Goal: Task Accomplishment & Management: Use online tool/utility

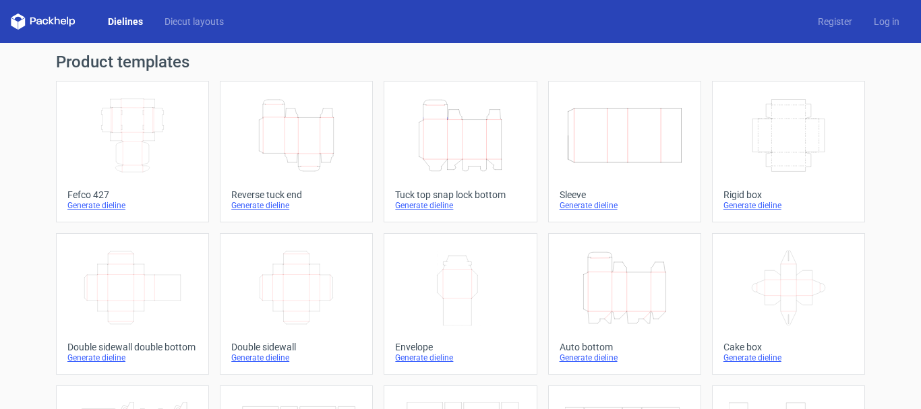
click at [237, 105] on icon "Height Depth Width" at bounding box center [296, 136] width 119 height 76
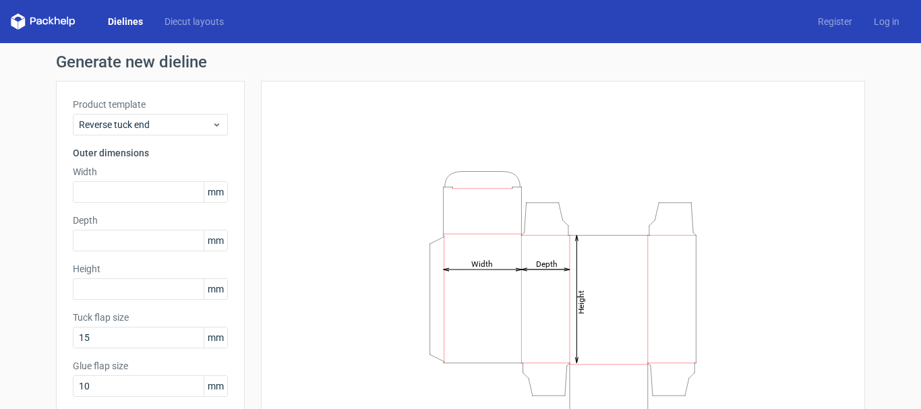
scroll to position [67, 0]
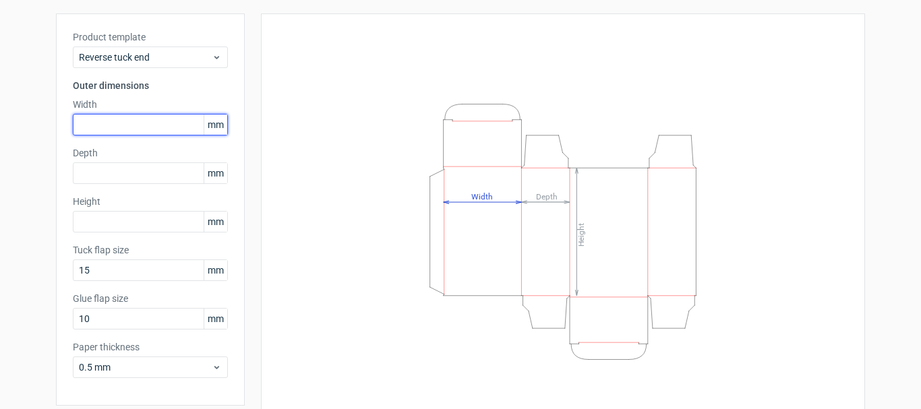
click at [165, 118] on input "text" at bounding box center [150, 125] width 155 height 22
type input "150"
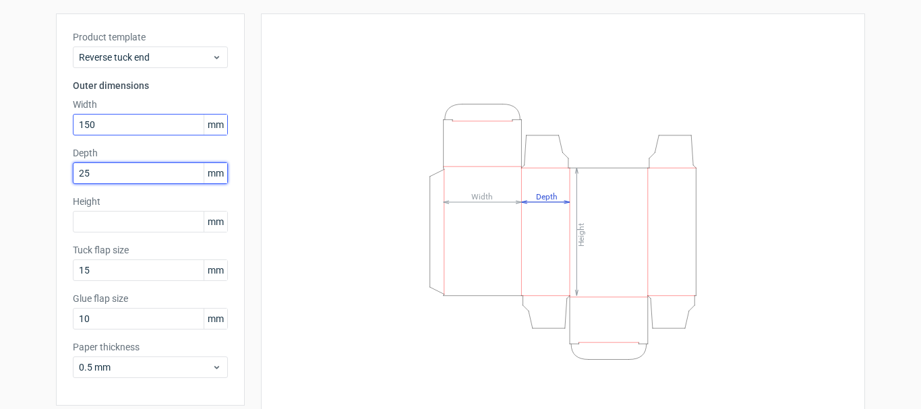
type input "25"
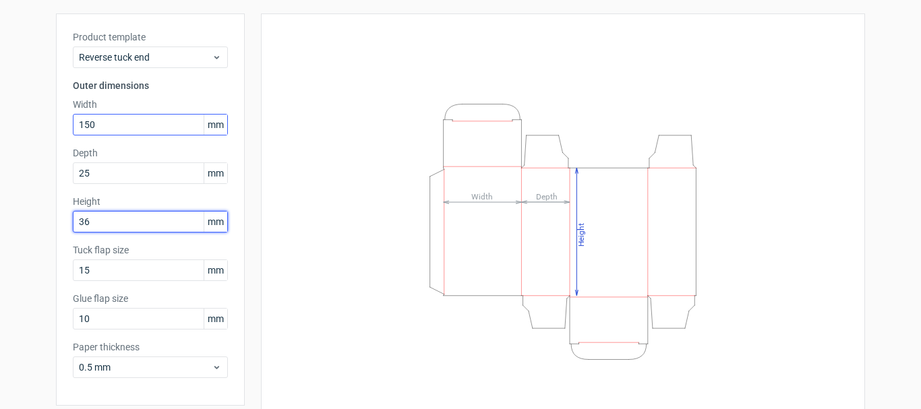
type input "36"
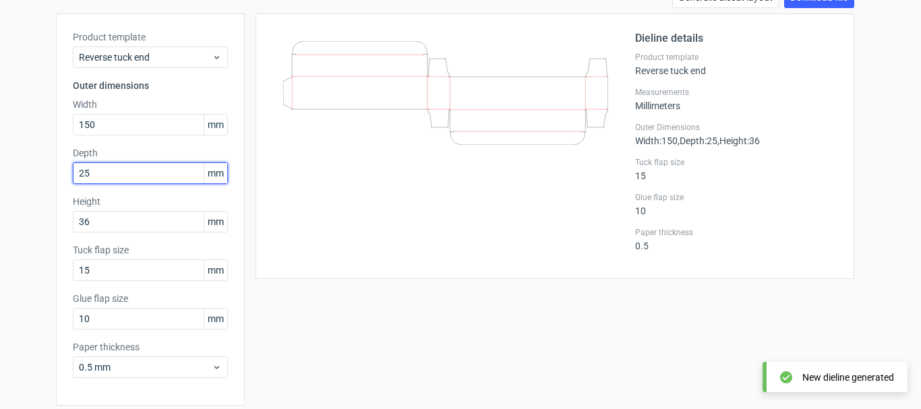
drag, startPoint x: 94, startPoint y: 181, endPoint x: 48, endPoint y: 181, distance: 45.9
click at [48, 181] on div "Generate new dieline Product template Reverse tuck end Outer dimensions Width 1…" at bounding box center [460, 218] width 921 height 485
type input "45"
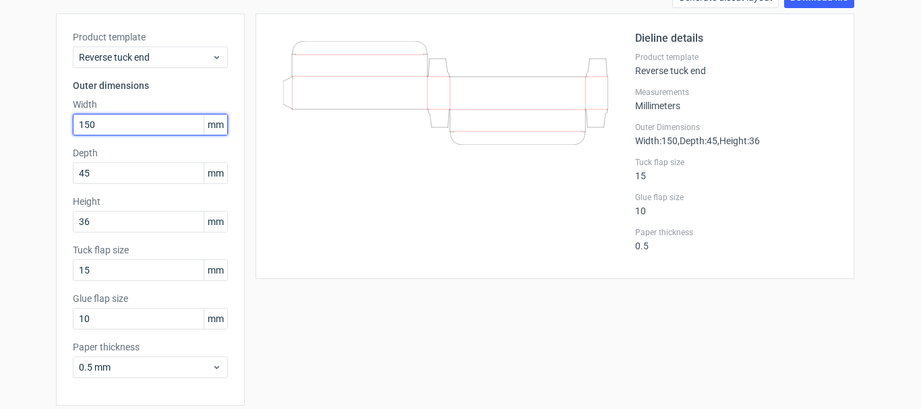
drag, startPoint x: 110, startPoint y: 120, endPoint x: 0, endPoint y: 120, distance: 109.9
click at [0, 120] on div "Generate new dieline Product template Reverse tuck end Outer dimensions Width 1…" at bounding box center [460, 218] width 921 height 485
type input "100"
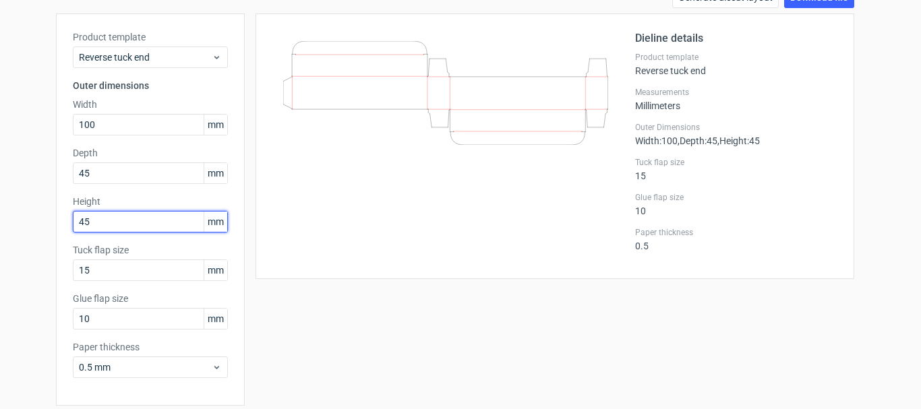
type input "45"
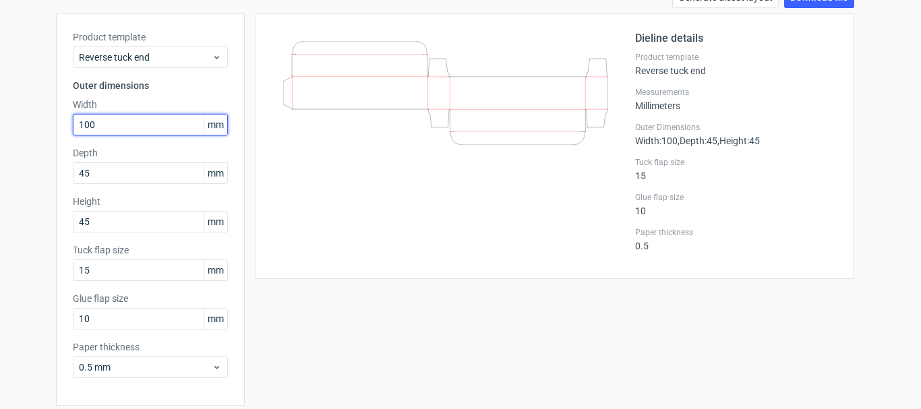
click at [132, 121] on input "100" at bounding box center [150, 125] width 155 height 22
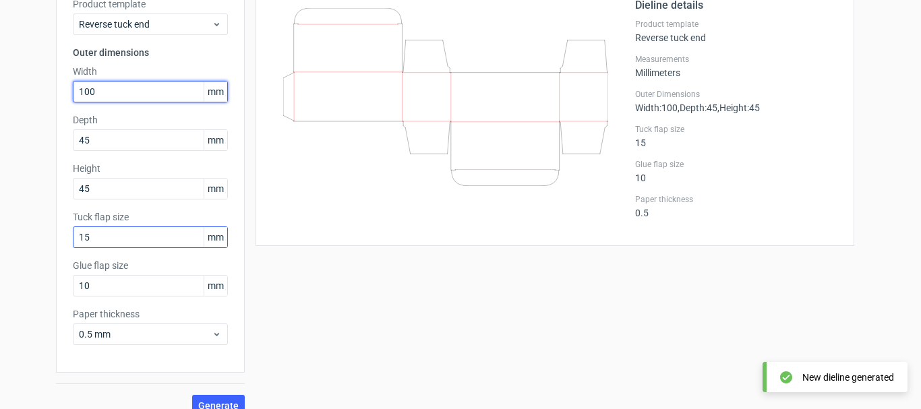
scroll to position [119, 0]
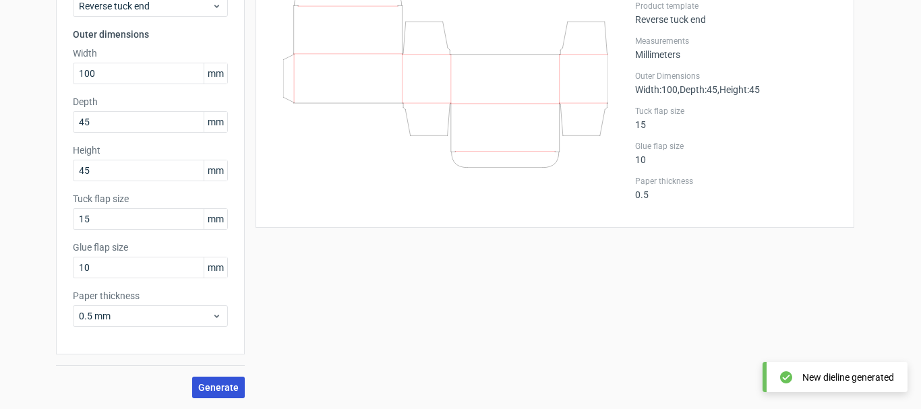
click at [215, 388] on span "Generate" at bounding box center [218, 387] width 40 height 9
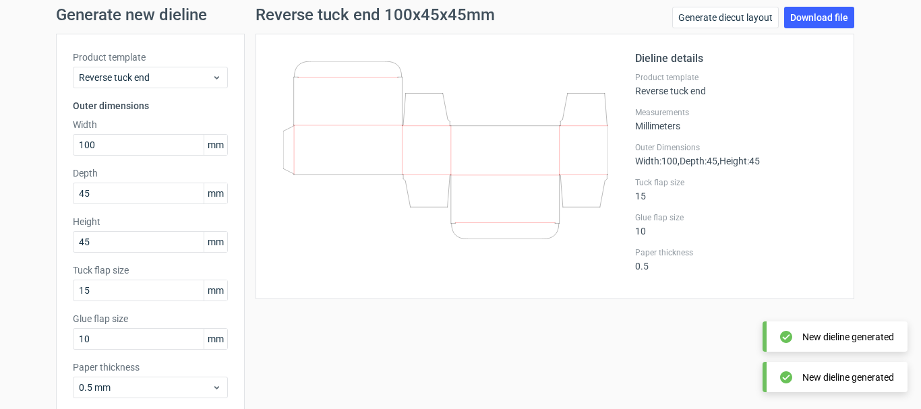
scroll to position [0, 0]
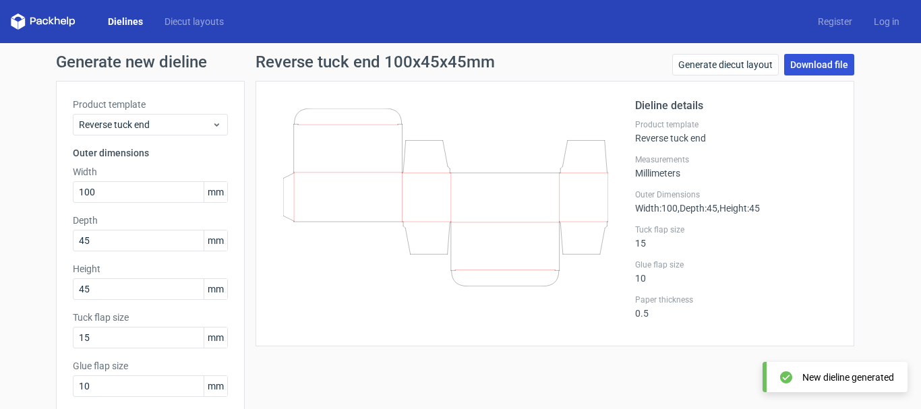
click at [795, 65] on link "Download file" at bounding box center [819, 65] width 70 height 22
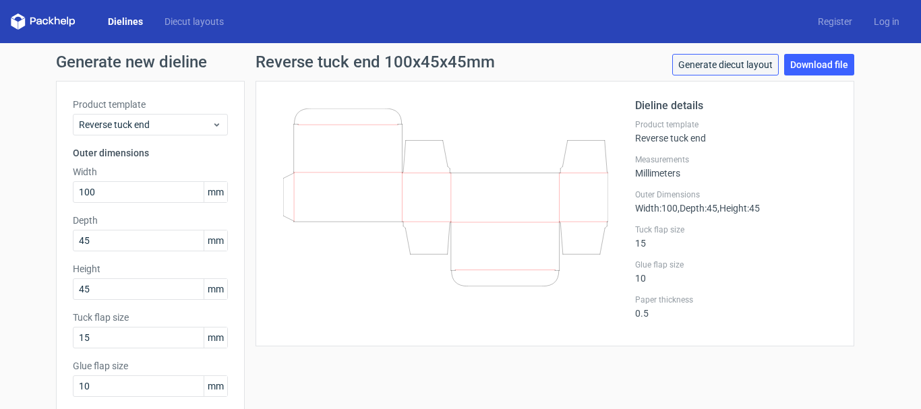
drag, startPoint x: 540, startPoint y: 179, endPoint x: 726, endPoint y: 61, distance: 221.0
click at [726, 61] on link "Generate diecut layout" at bounding box center [725, 65] width 107 height 22
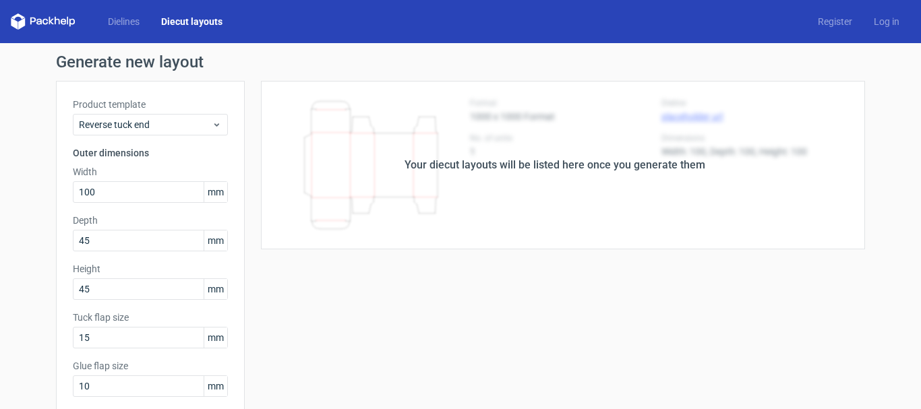
click at [574, 192] on div "Your diecut layouts will be listed here once you generate them" at bounding box center [555, 165] width 620 height 169
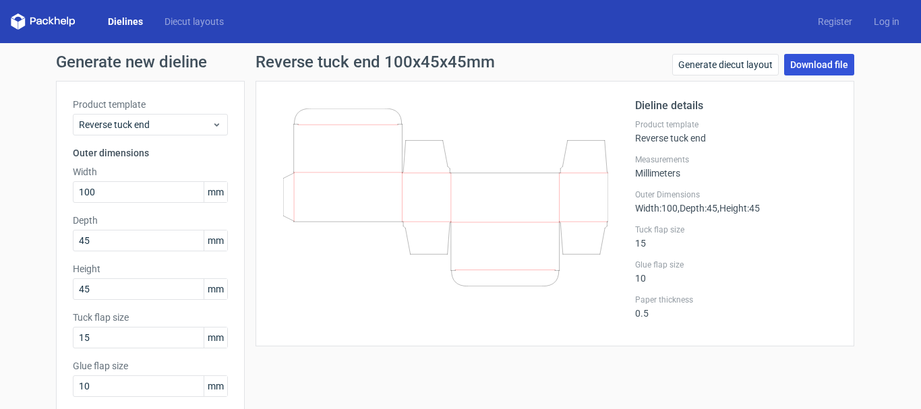
click at [795, 66] on link "Download file" at bounding box center [819, 65] width 70 height 22
click at [320, 260] on icon at bounding box center [445, 198] width 325 height 178
click at [807, 65] on link "Download file" at bounding box center [819, 65] width 70 height 22
click at [212, 20] on link "Diecut layouts" at bounding box center [194, 21] width 81 height 13
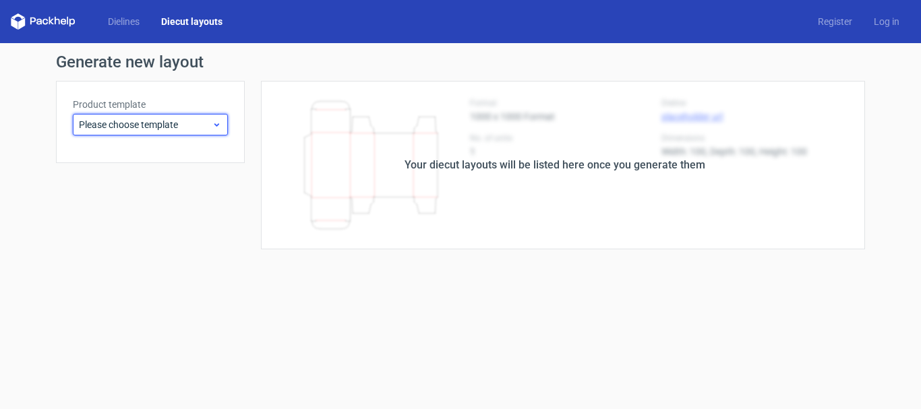
click at [175, 131] on span "Please choose template" at bounding box center [145, 124] width 133 height 13
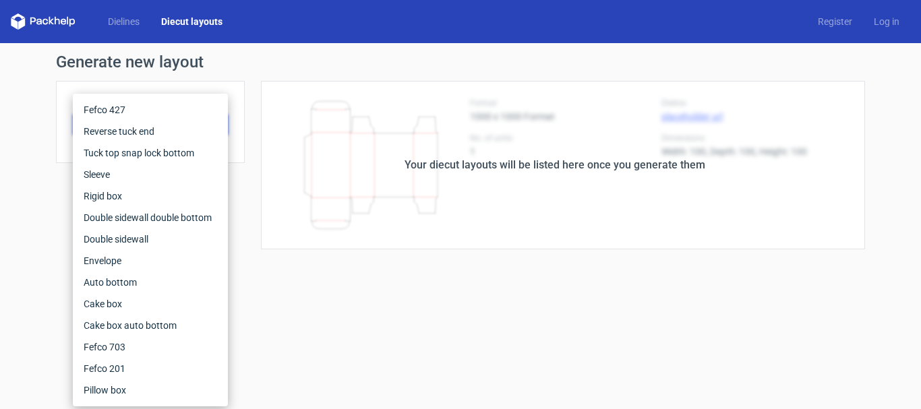
click at [140, 10] on div "Dielines Diecut layouts Register Log in" at bounding box center [460, 21] width 921 height 43
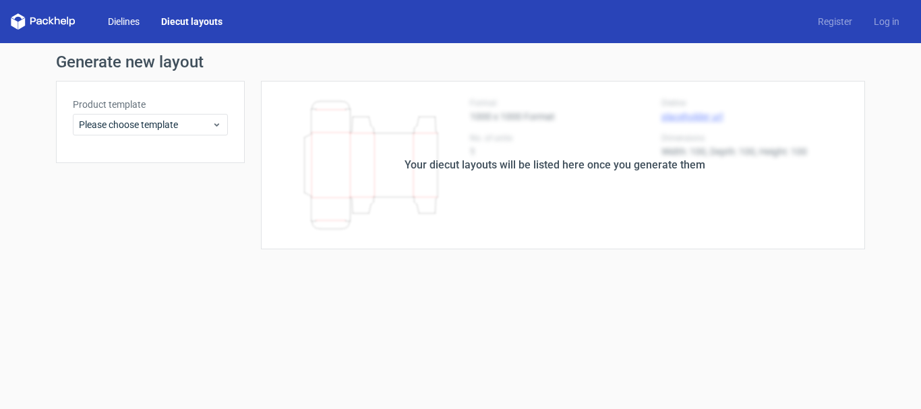
click at [128, 17] on link "Dielines" at bounding box center [123, 21] width 53 height 13
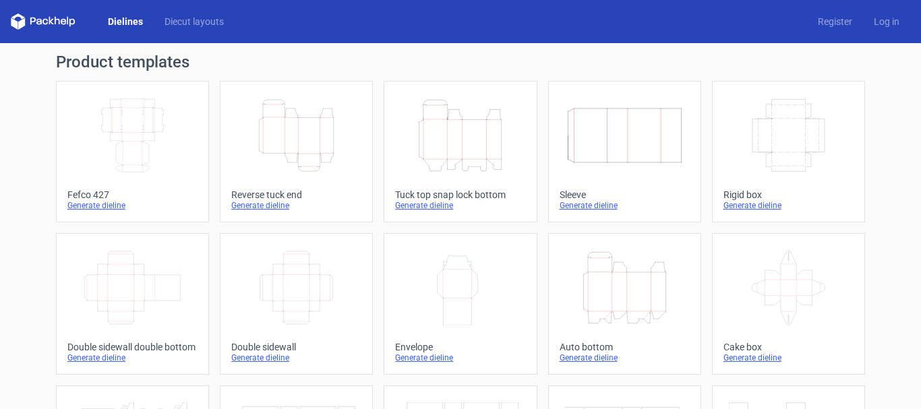
click at [426, 132] on icon "Height Depth Width" at bounding box center [460, 136] width 119 height 76
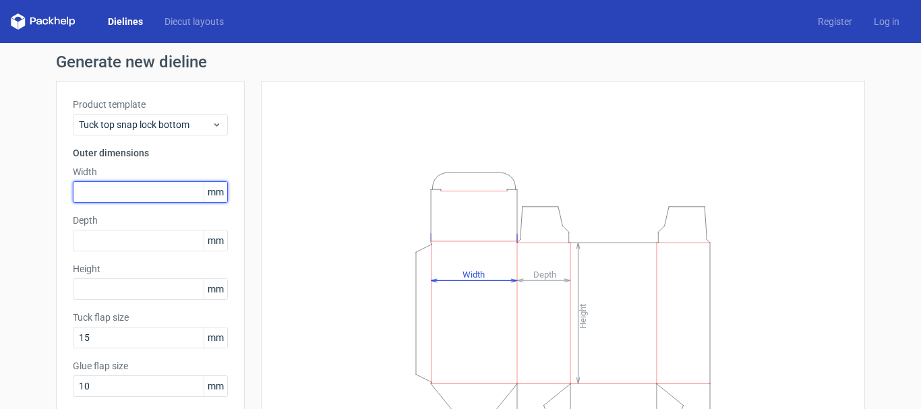
click at [109, 196] on input "text" at bounding box center [150, 192] width 155 height 22
type input "120"
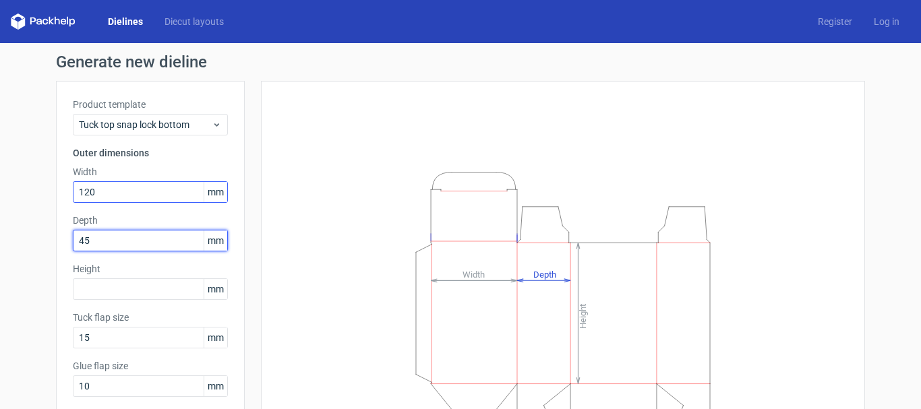
type input "45"
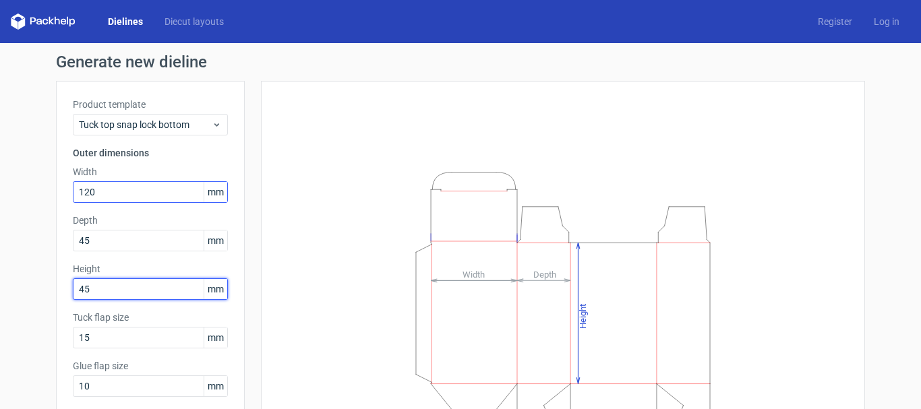
type input "45"
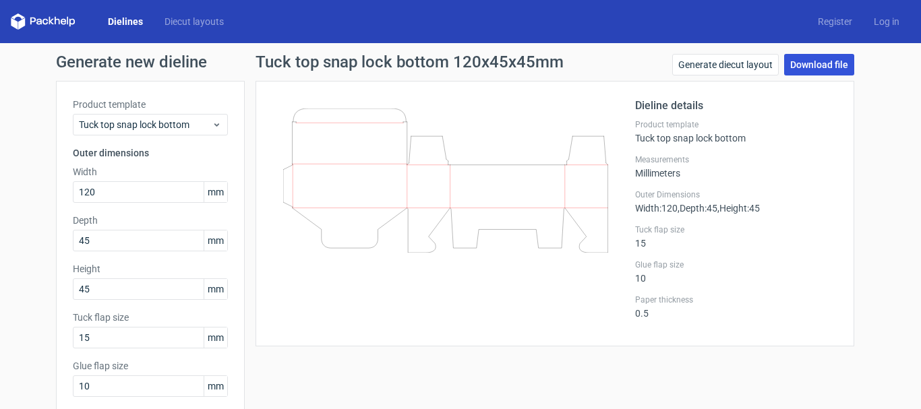
drag, startPoint x: 543, startPoint y: 138, endPoint x: 839, endPoint y: 59, distance: 306.4
click at [840, 57] on link "Download file" at bounding box center [819, 65] width 70 height 22
